Goal: Find specific page/section: Go to known website

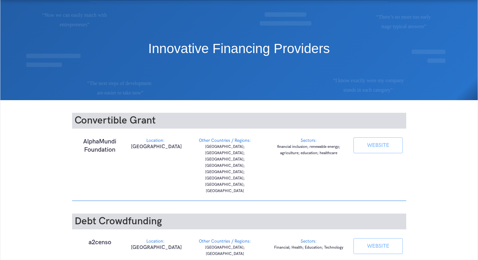
scroll to position [22, 0]
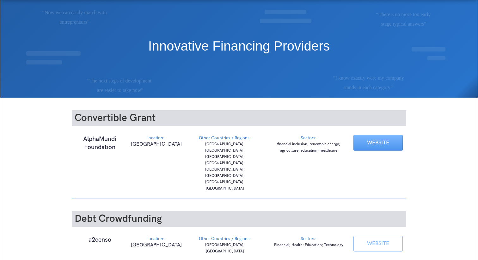
click at [381, 143] on link "WEBSITE" at bounding box center [378, 143] width 49 height 16
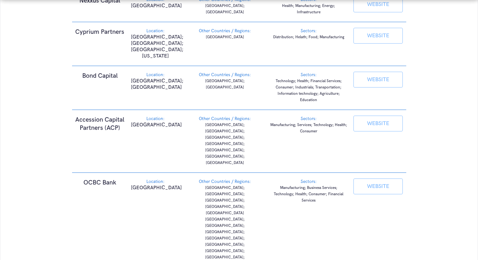
scroll to position [711, 0]
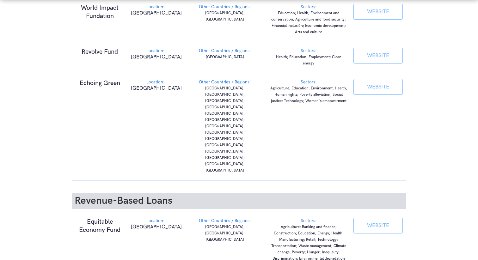
scroll to position [1054, 0]
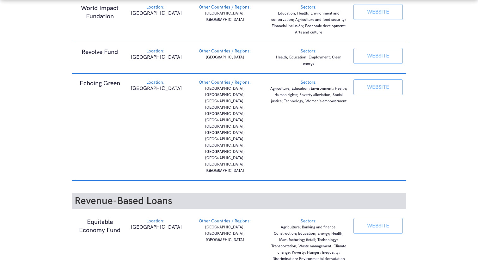
copy h1 "Thundafund"
